Goal: Navigation & Orientation: Find specific page/section

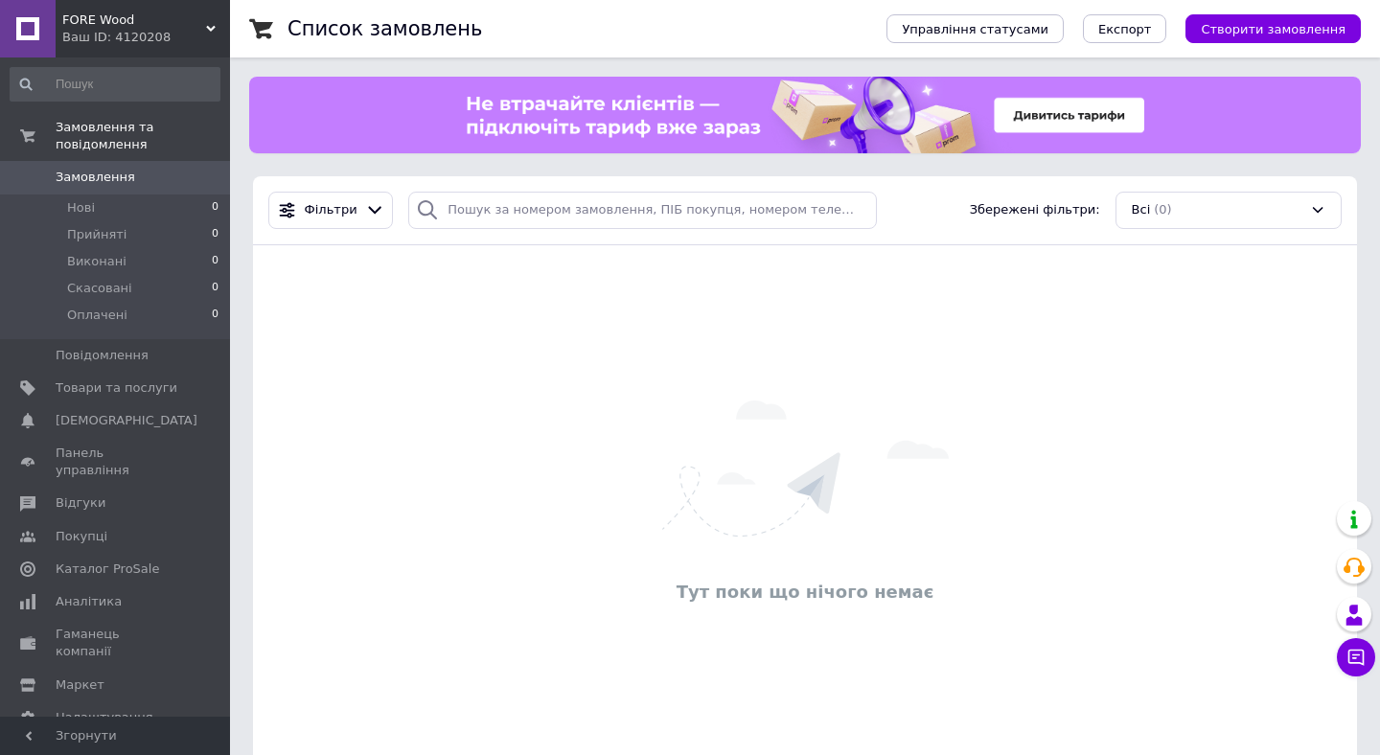
click at [218, 23] on div "FORE Wood Ваш ID: 4120208" at bounding box center [143, 29] width 174 height 58
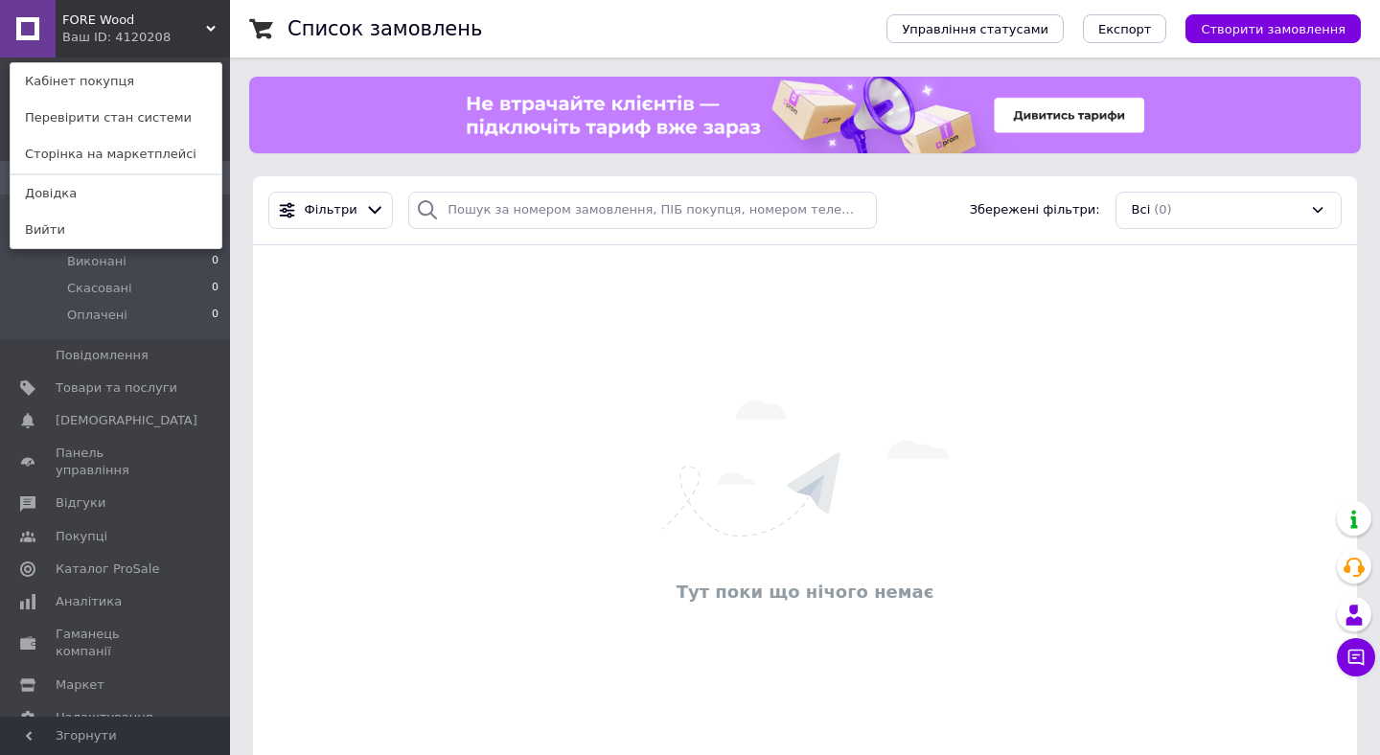
click at [243, 180] on div "Список замовлень Управління статусами Експорт Створити замовлення Фільтри Збере…" at bounding box center [805, 394] width 1150 height 789
click at [292, 312] on div "Тут поки що нічого немає" at bounding box center [805, 506] width 1104 height 482
click at [219, 28] on div "FORE Wood Ваш ID: 4120208 Кабінет покупця Перевірити стан системи Сторінка на м…" at bounding box center [115, 29] width 230 height 58
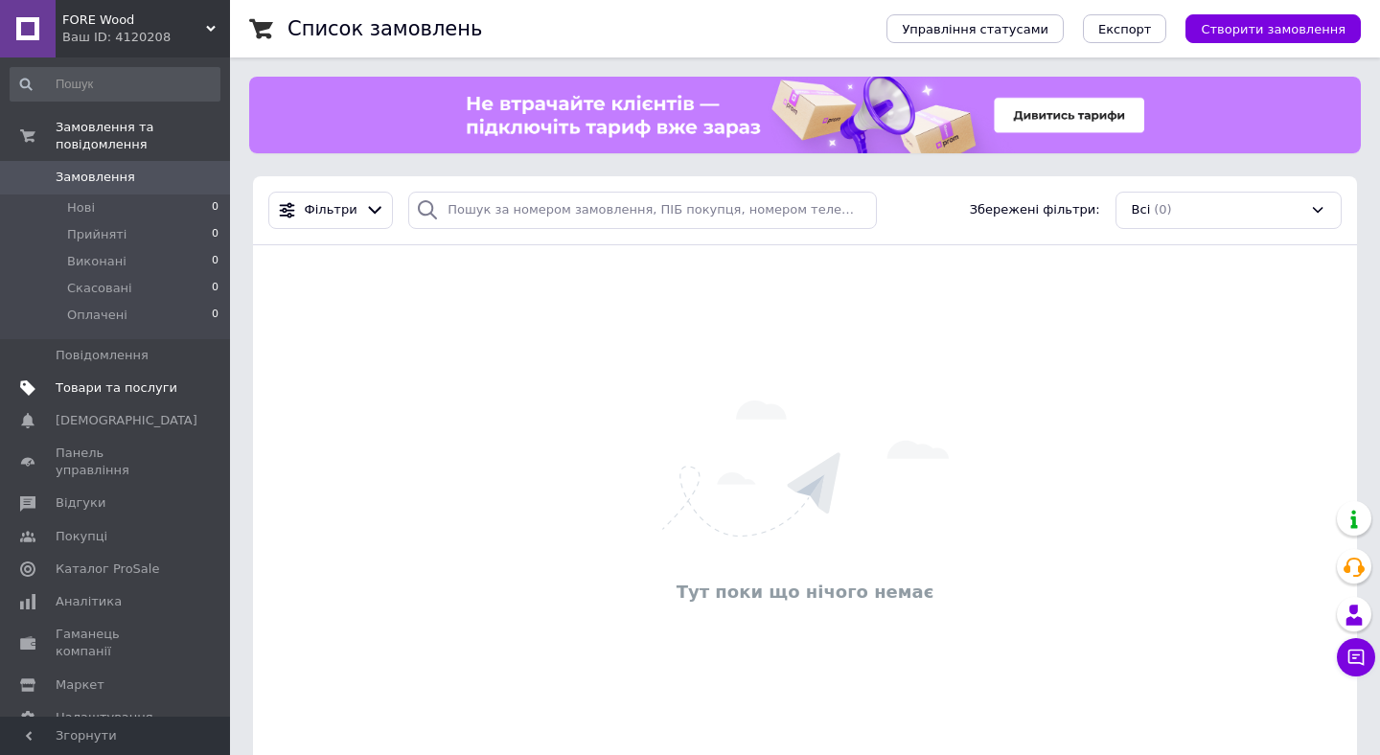
click at [150, 395] on span "Товари та послуги" at bounding box center [117, 388] width 122 height 17
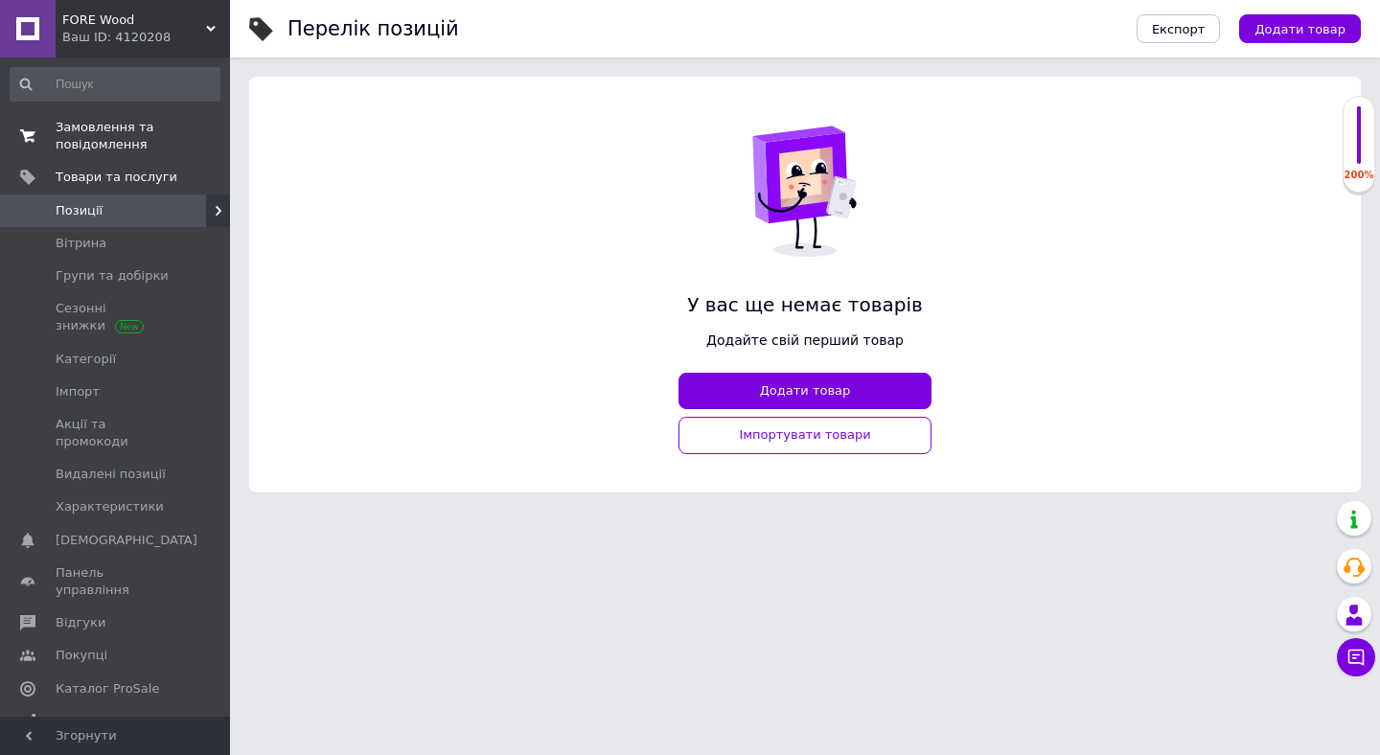
click at [109, 143] on span "Замовлення та повідомлення" at bounding box center [117, 136] width 122 height 35
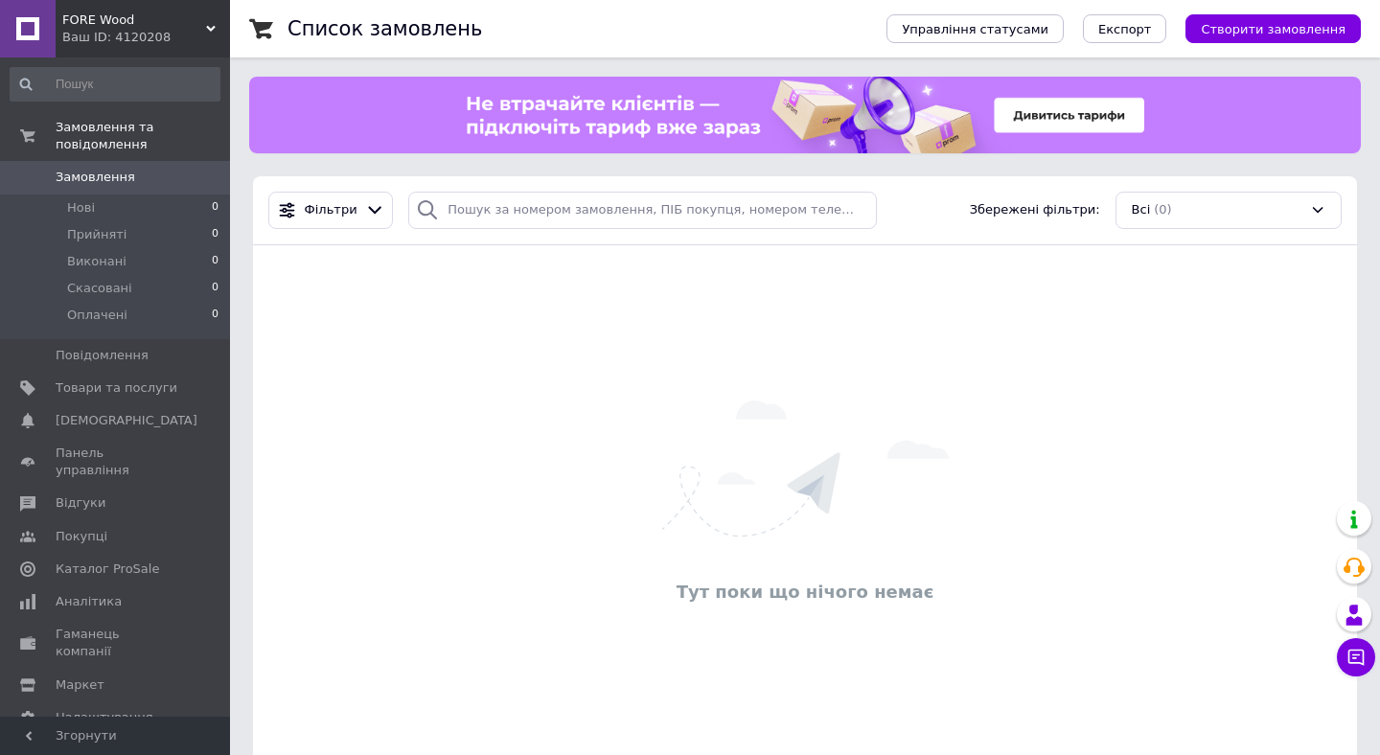
click at [215, 35] on div "Ваш ID: 4120208" at bounding box center [146, 37] width 168 height 17
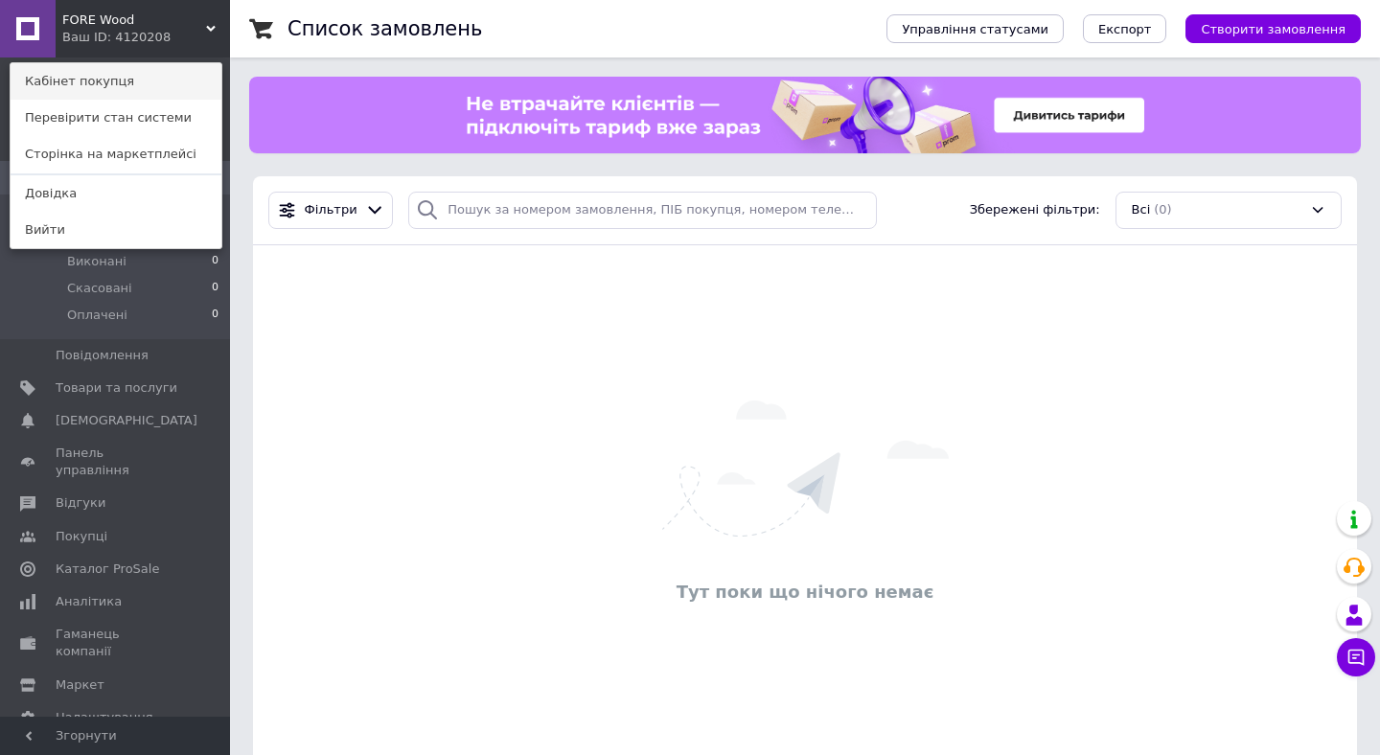
click at [140, 88] on link "Кабінет покупця" at bounding box center [116, 81] width 211 height 36
